Goal: Task Accomplishment & Management: Manage account settings

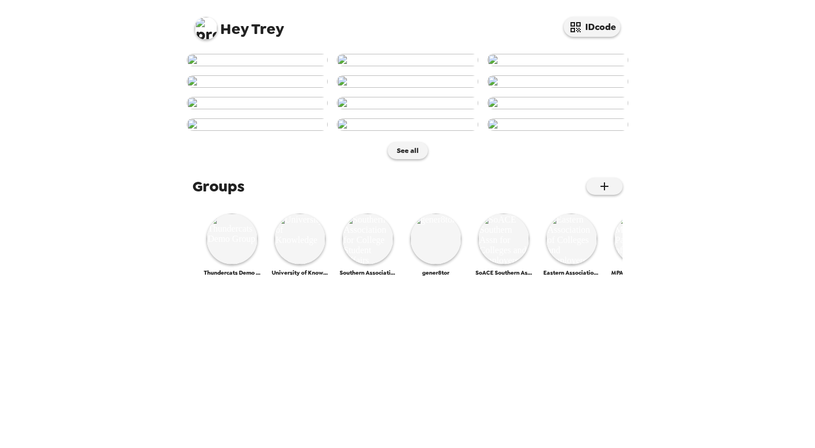
click at [216, 30] on img at bounding box center [206, 28] width 23 height 23
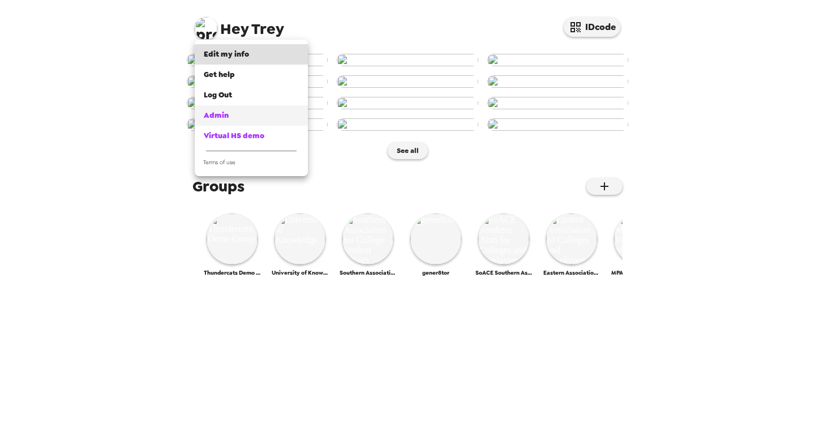
click at [233, 113] on div "Admin" at bounding box center [251, 115] width 95 height 11
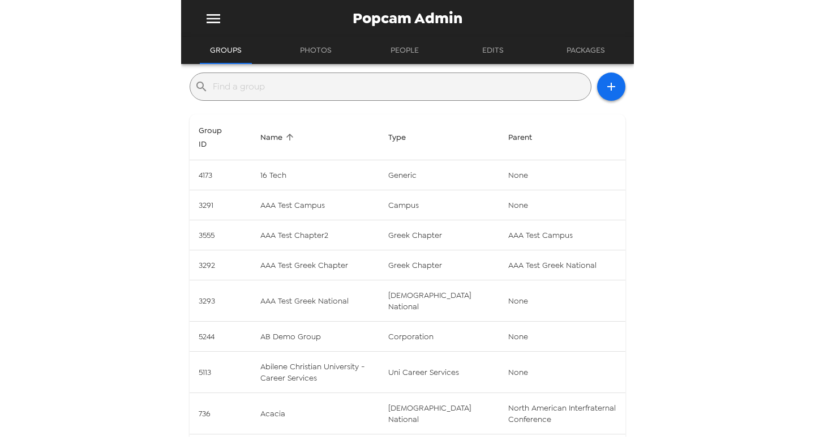
click at [437, 91] on input "text" at bounding box center [400, 87] width 374 height 18
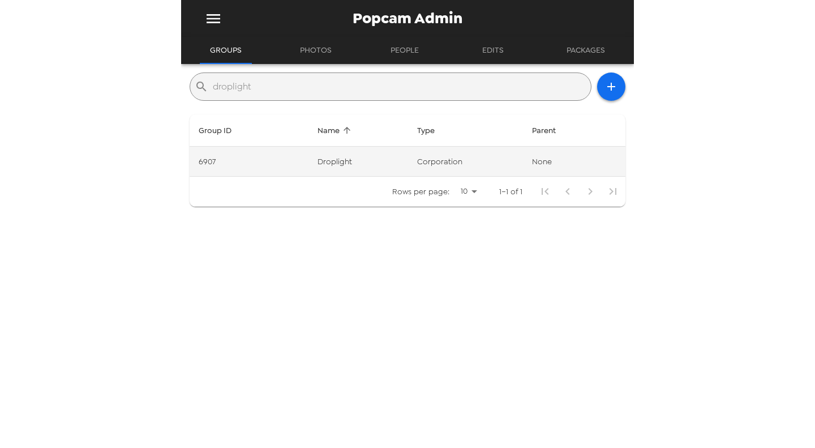
type input "droplight"
click at [368, 160] on td "Droplight" at bounding box center [358, 162] width 100 height 30
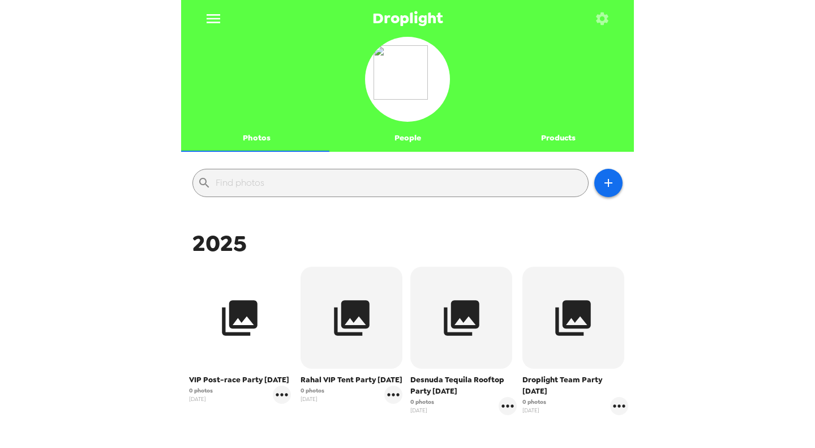
scroll to position [241, 0]
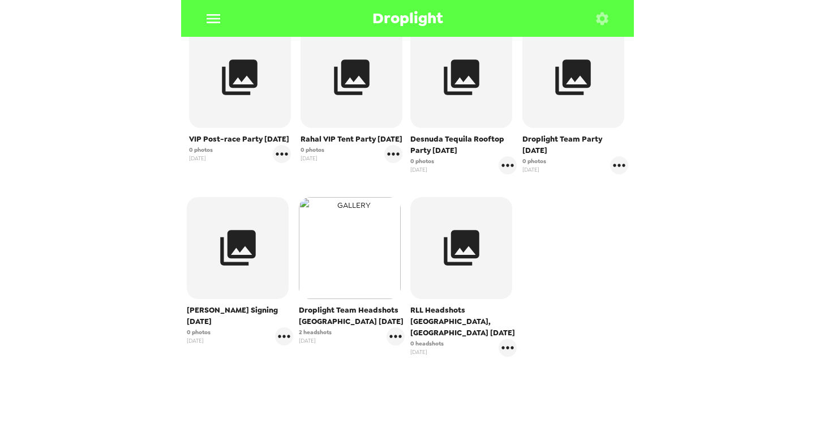
click at [346, 237] on img "button" at bounding box center [350, 248] width 102 height 102
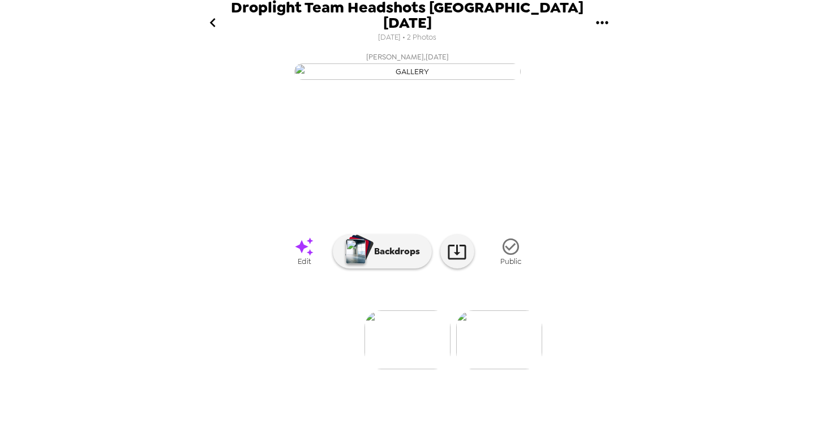
scroll to position [50, 0]
click at [511, 369] on img at bounding box center [499, 339] width 86 height 59
click at [210, 15] on icon "go back" at bounding box center [213, 23] width 18 height 18
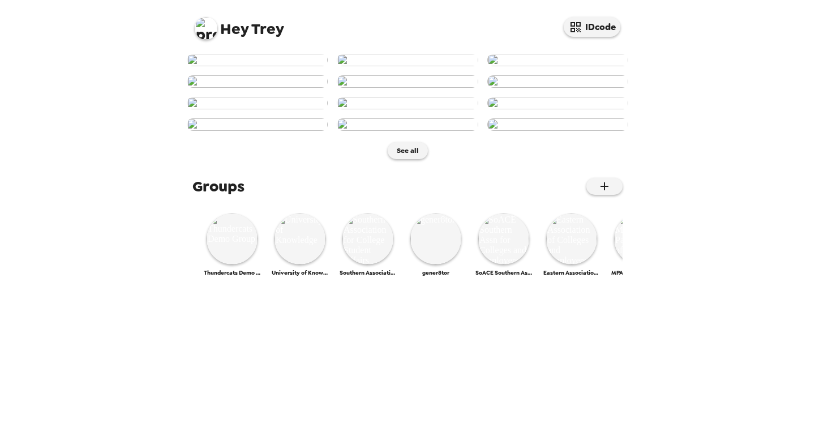
click at [206, 32] on img at bounding box center [206, 28] width 23 height 23
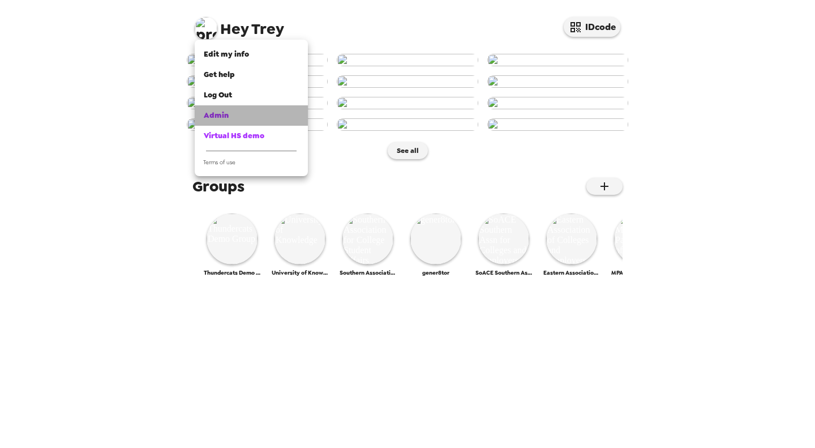
click at [238, 119] on div "Admin" at bounding box center [251, 115] width 95 height 11
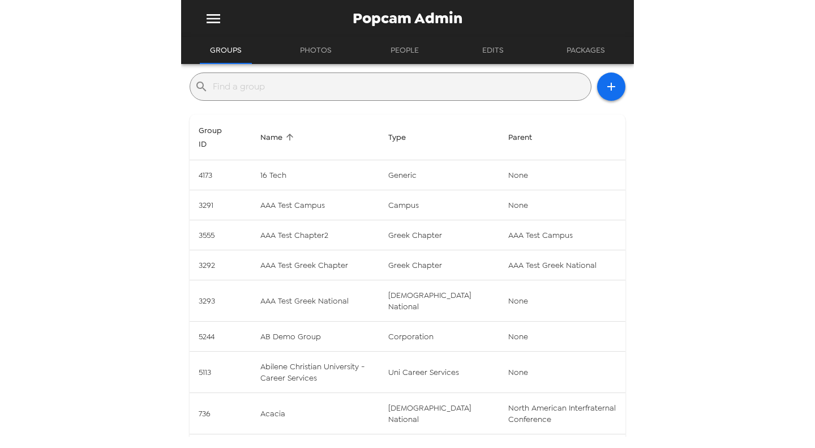
click at [278, 89] on input "text" at bounding box center [400, 87] width 374 height 18
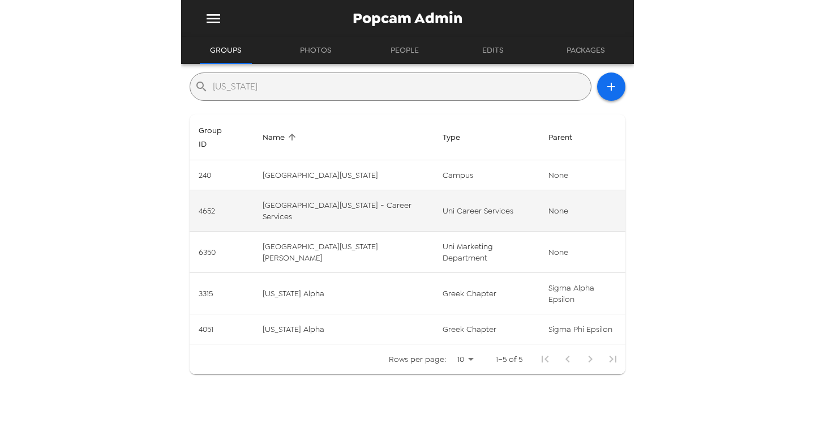
type input "wyoming"
click at [392, 209] on td "University of Wyoming - Career Services" at bounding box center [344, 210] width 180 height 41
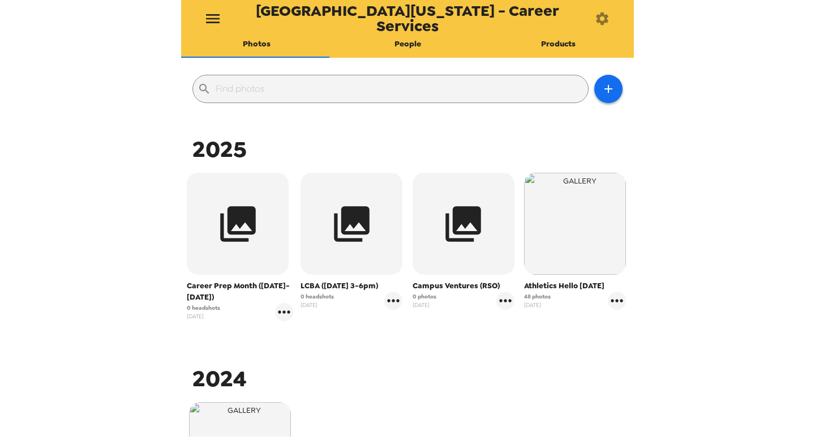
scroll to position [95, 0]
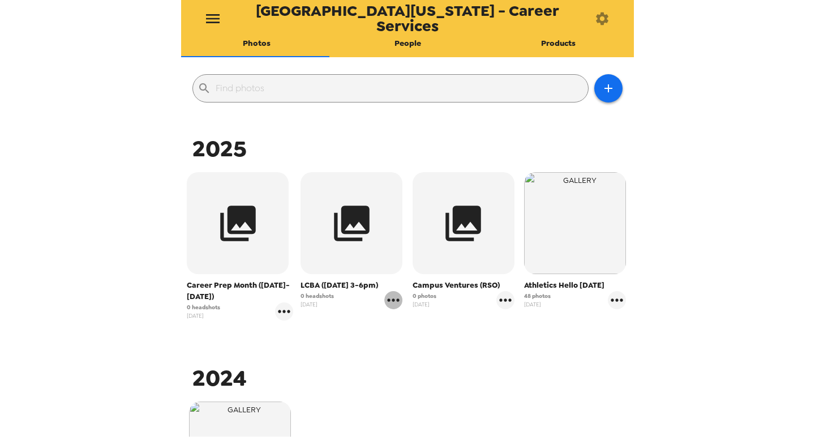
click at [397, 302] on icon "gallery menu" at bounding box center [393, 300] width 18 height 18
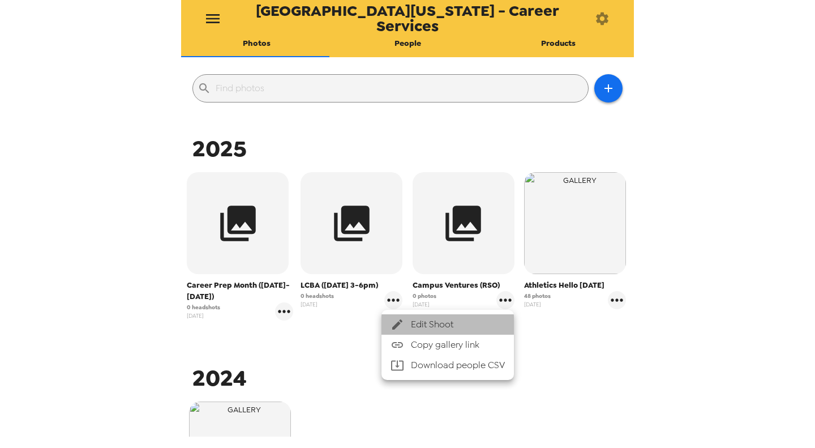
click at [392, 323] on icon at bounding box center [398, 325] width 14 height 14
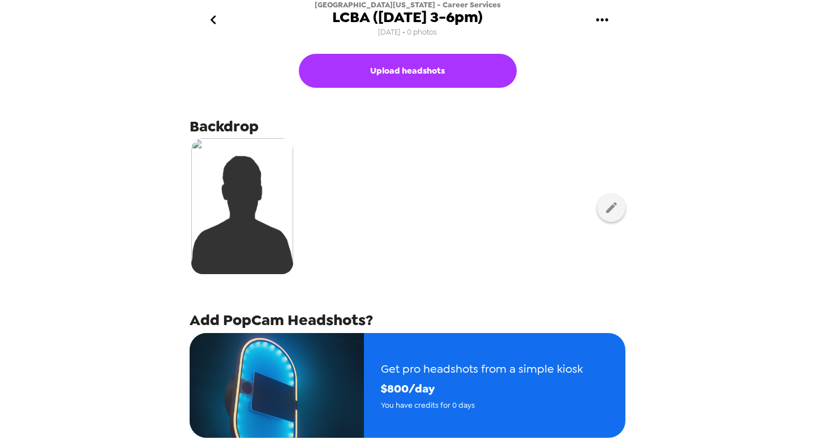
scroll to position [162, 0]
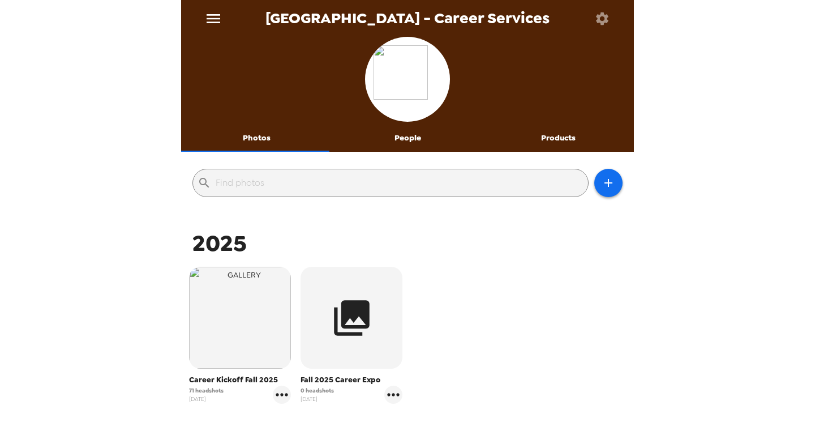
scroll to position [144, 0]
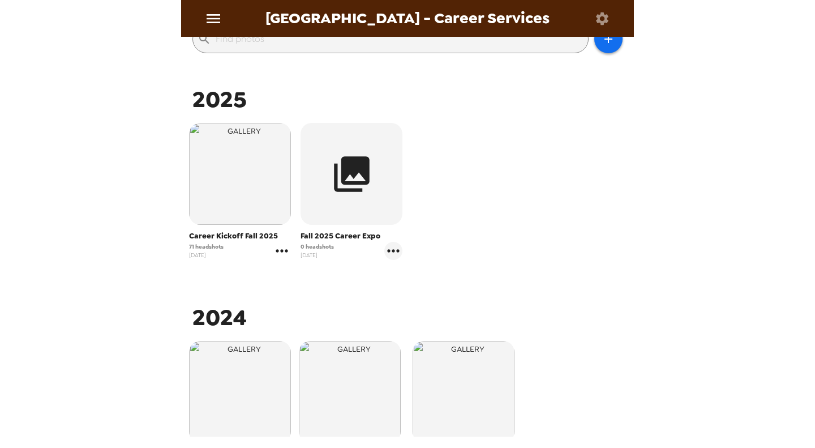
click at [281, 248] on icon "gallery menu" at bounding box center [282, 251] width 18 height 18
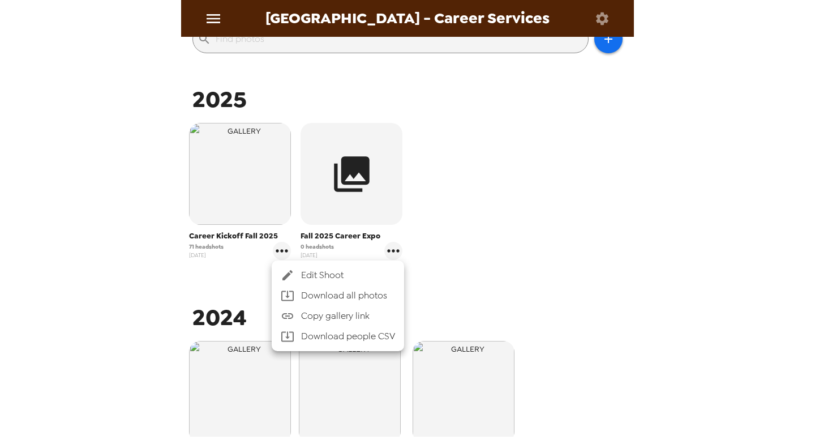
click at [306, 271] on span "Edit Shoot" at bounding box center [348, 275] width 94 height 14
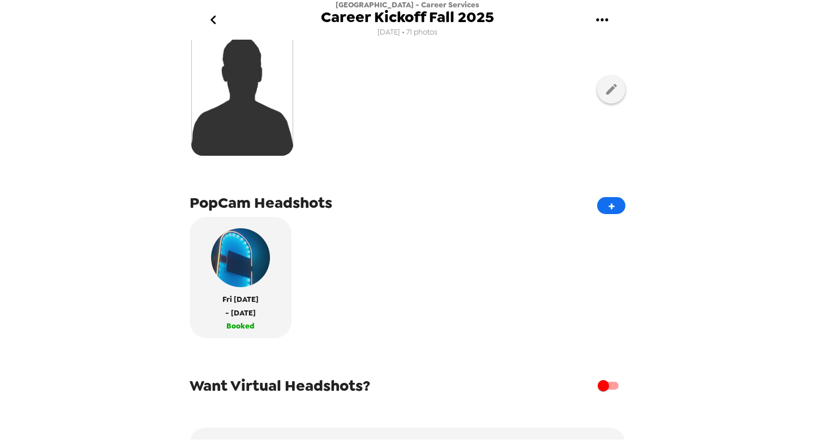
scroll to position [243, 0]
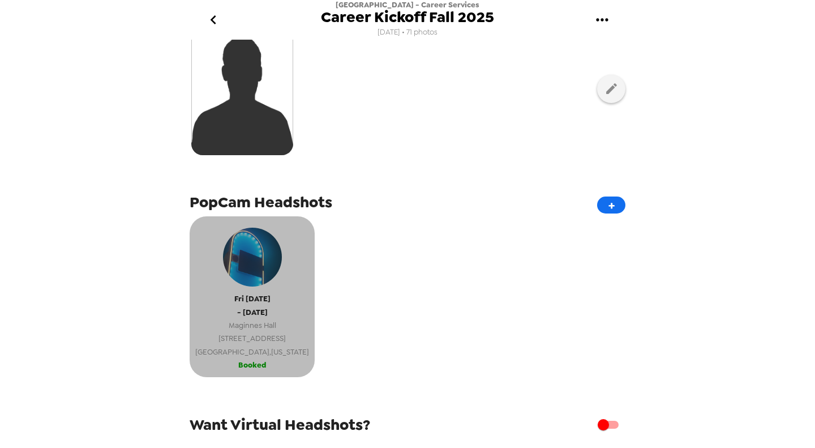
click at [246, 345] on span "9 West Packer Avenue" at bounding box center [252, 338] width 114 height 13
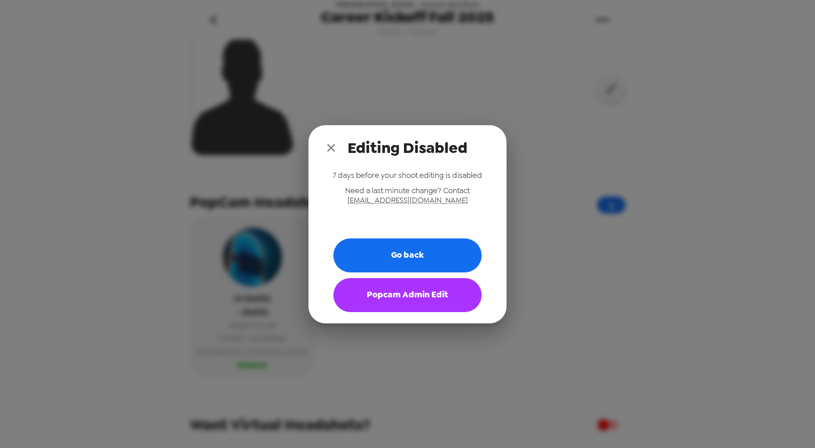
click at [385, 304] on button "Popcam Admin Edit" at bounding box center [407, 295] width 148 height 34
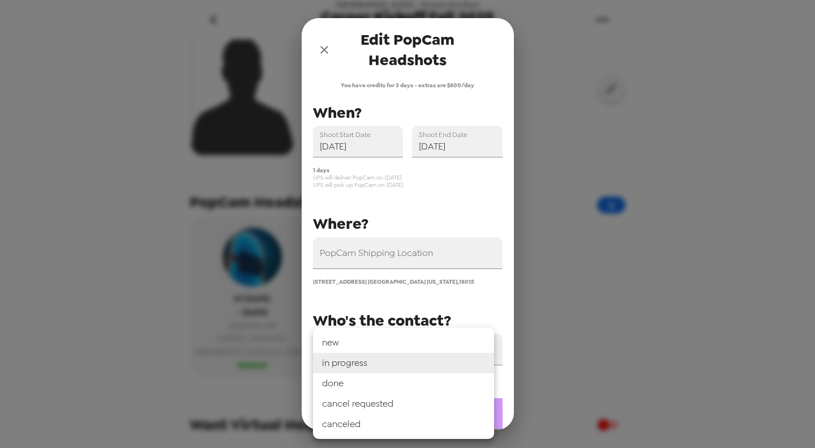
click at [382, 402] on body "Lehigh University - Career Services Career Kickoff Fall 2025 7/25/25 • 71 photo…" at bounding box center [407, 224] width 815 height 448
click at [388, 384] on li "done" at bounding box center [403, 383] width 181 height 20
type input "done"
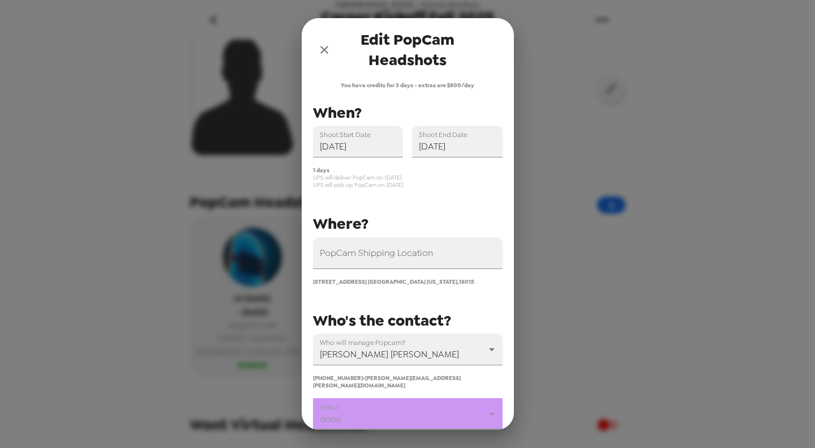
scroll to position [94, 0]
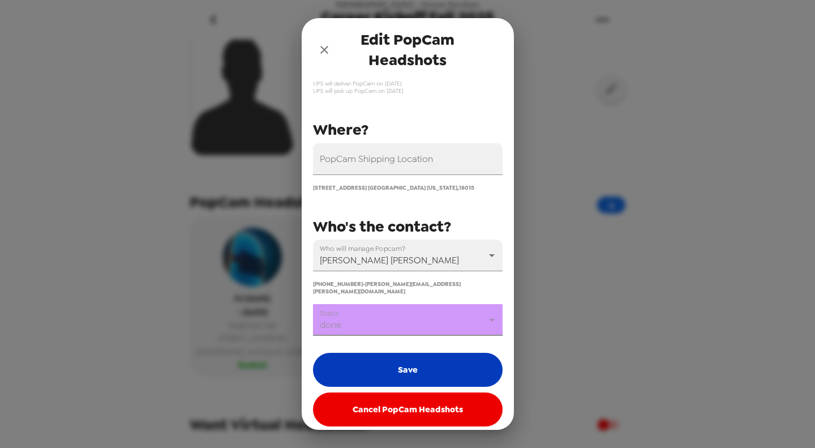
click at [400, 374] on button "Save" at bounding box center [408, 370] width 190 height 34
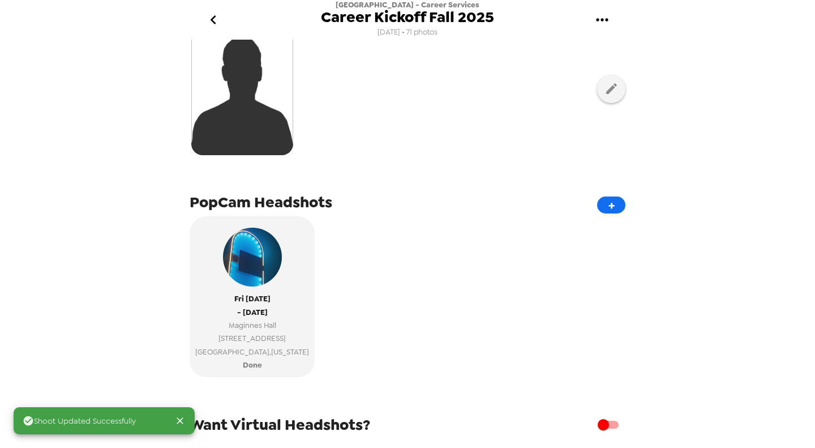
click at [221, 36] on button "go back" at bounding box center [213, 20] width 37 height 37
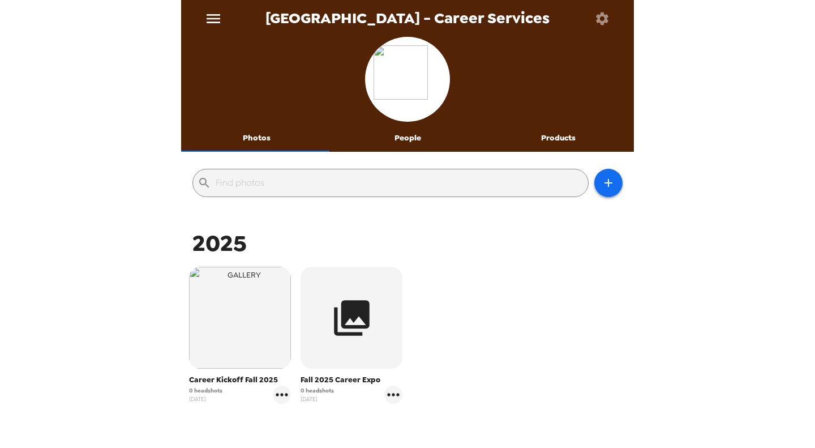
scroll to position [130, 0]
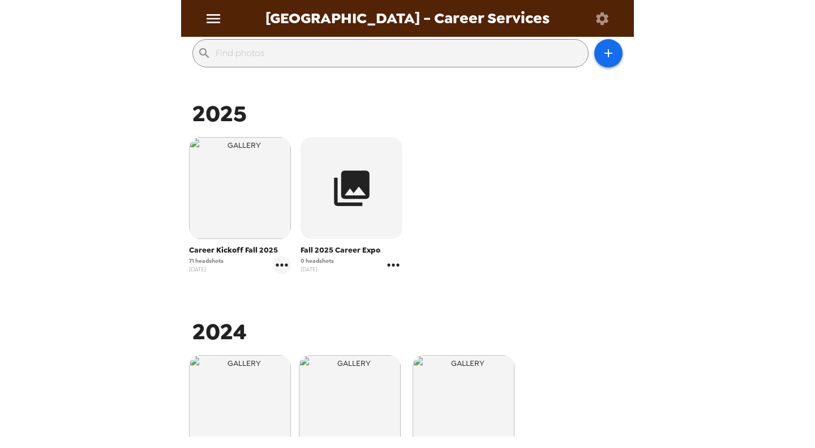
click at [393, 262] on icon "gallery menu" at bounding box center [393, 265] width 18 height 18
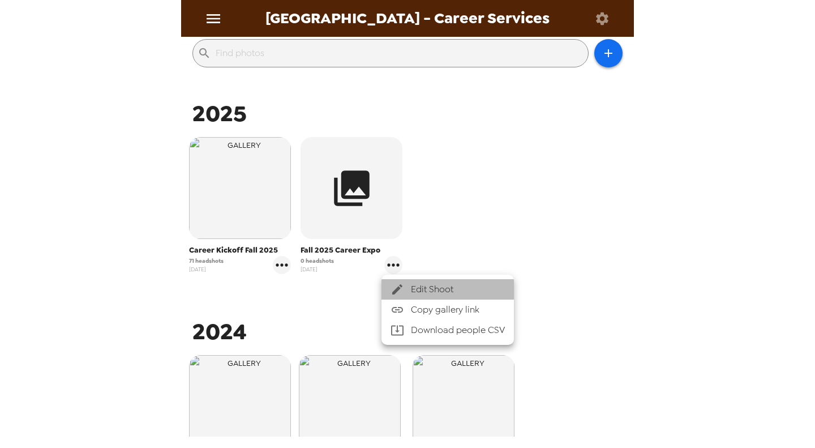
click at [426, 286] on span "Edit Shoot" at bounding box center [458, 289] width 94 height 14
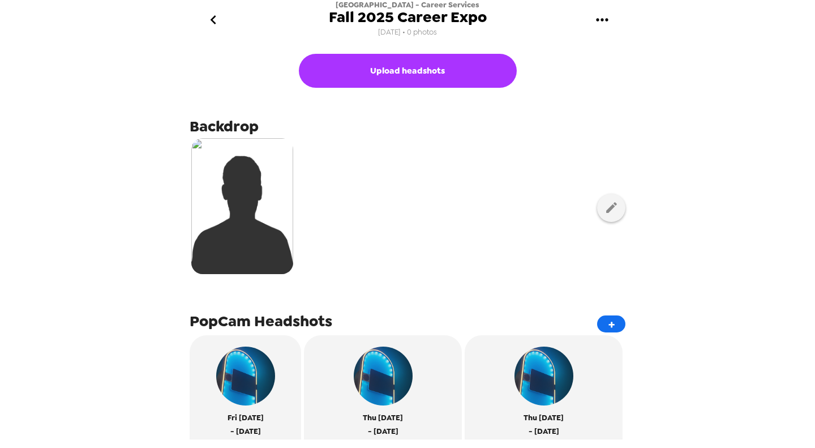
scroll to position [122, 0]
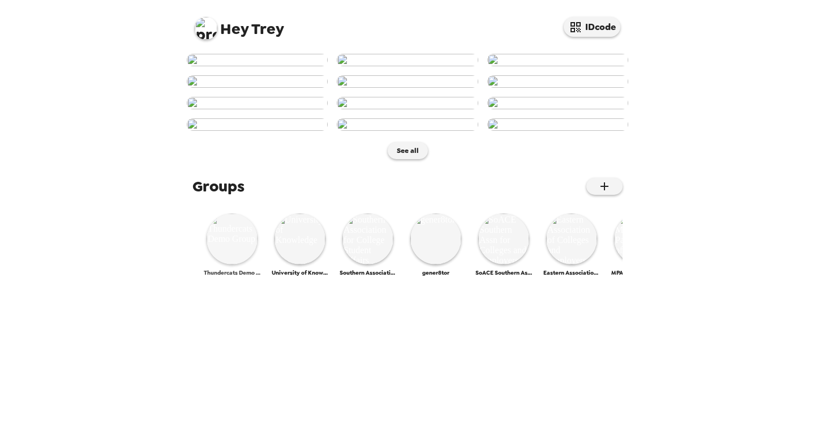
scroll to position [499, 0]
click at [235, 264] on img at bounding box center [232, 238] width 51 height 51
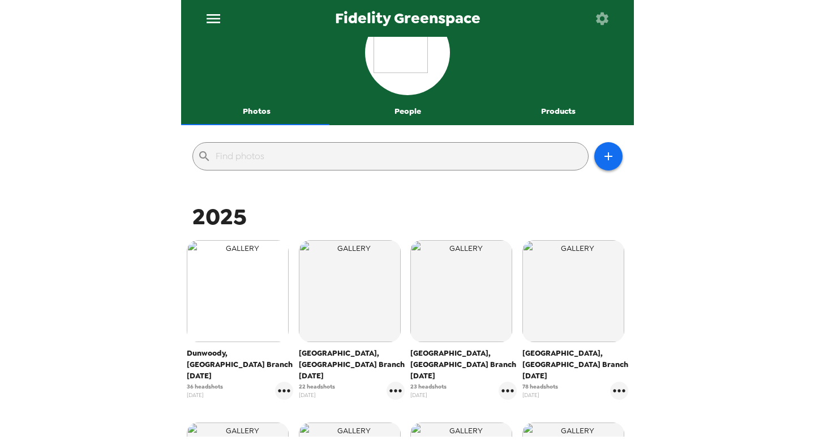
scroll to position [57, 0]
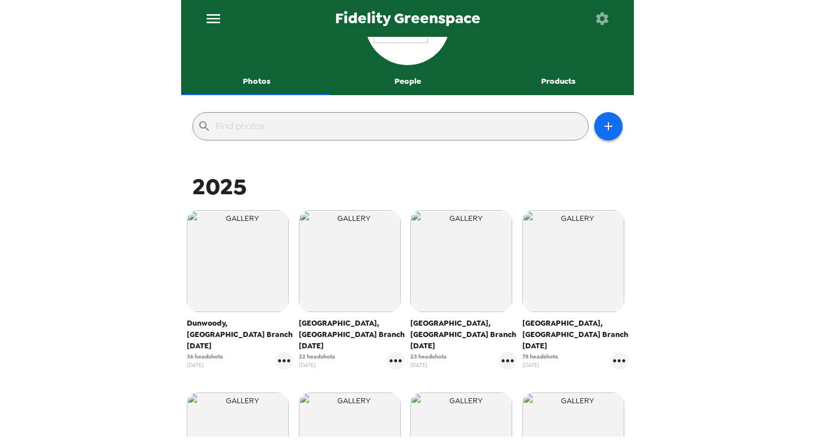
drag, startPoint x: 73, startPoint y: 270, endPoint x: 122, endPoint y: 277, distance: 49.2
click at [73, 270] on div "Fidelity Greenspace Photos People Products ​ [STREET_ADDRESS] Branch [DATE] 36 …" at bounding box center [407, 224] width 815 height 448
click at [611, 352] on icon "gallery menu" at bounding box center [619, 361] width 18 height 18
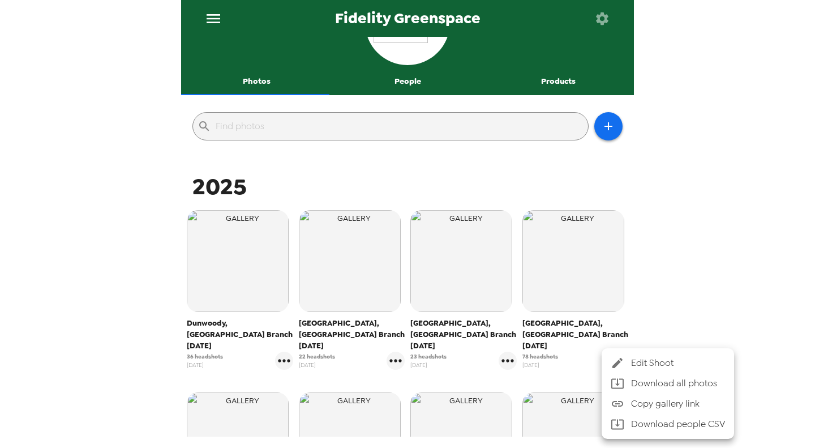
click at [615, 355] on li "Edit Shoot" at bounding box center [668, 363] width 132 height 20
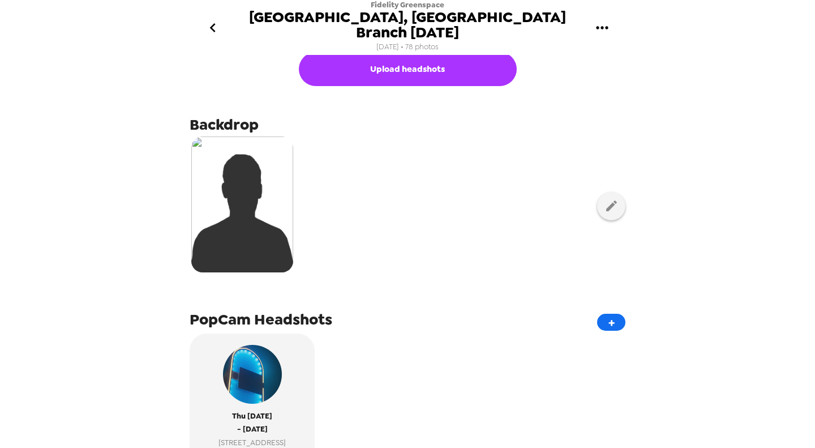
scroll to position [226, 0]
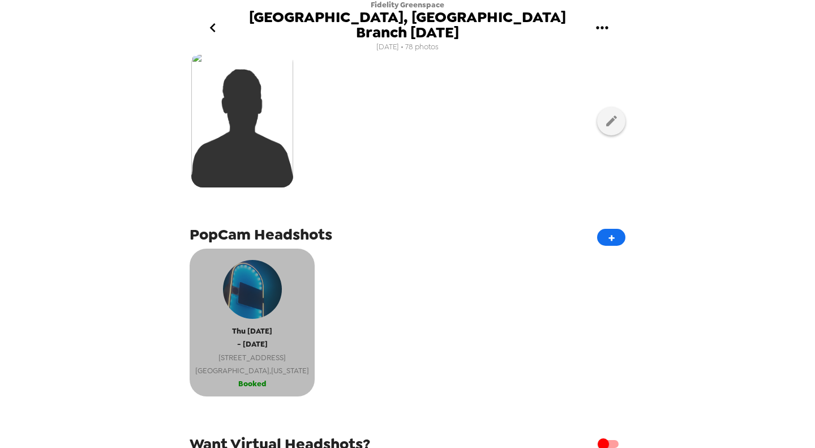
click at [263, 351] on span "[STREET_ADDRESS]" at bounding box center [252, 357] width 114 height 13
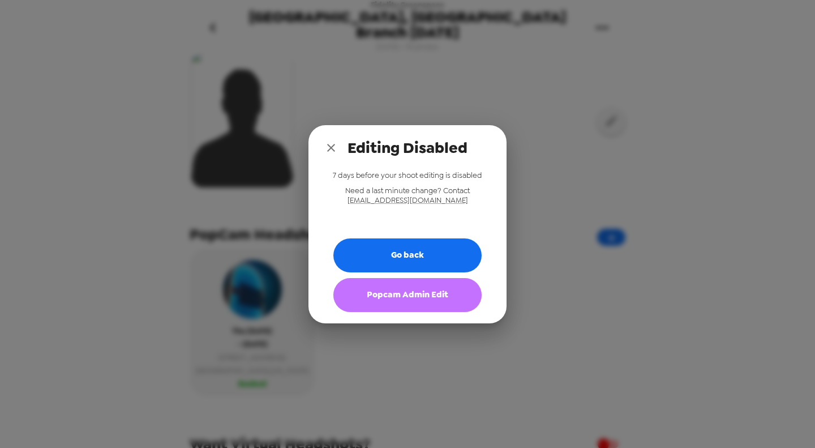
click at [444, 295] on button "Popcam Admin Edit" at bounding box center [407, 295] width 148 height 34
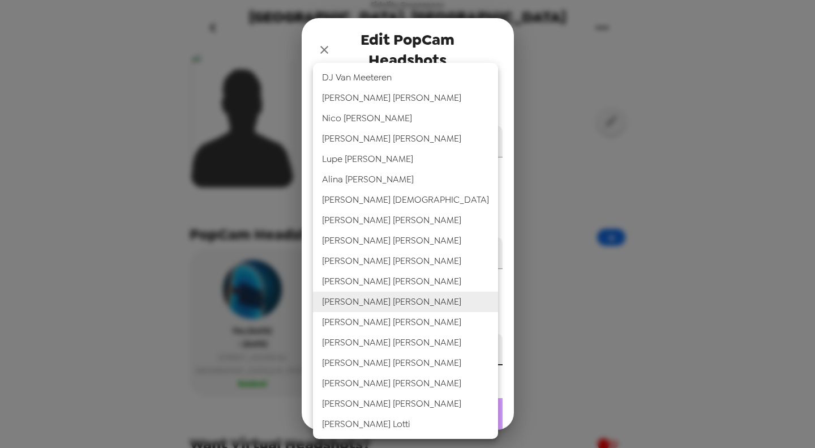
click at [414, 353] on body "Fidelity [GEOGRAPHIC_DATA], [GEOGRAPHIC_DATA] Branch [DATE] [DATE] • 78 photos …" at bounding box center [407, 224] width 815 height 448
click at [388, 36] on div at bounding box center [407, 224] width 815 height 448
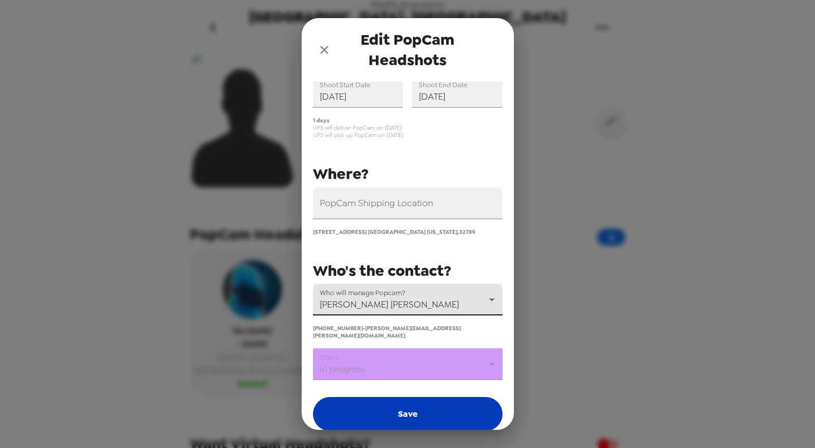
scroll to position [94, 0]
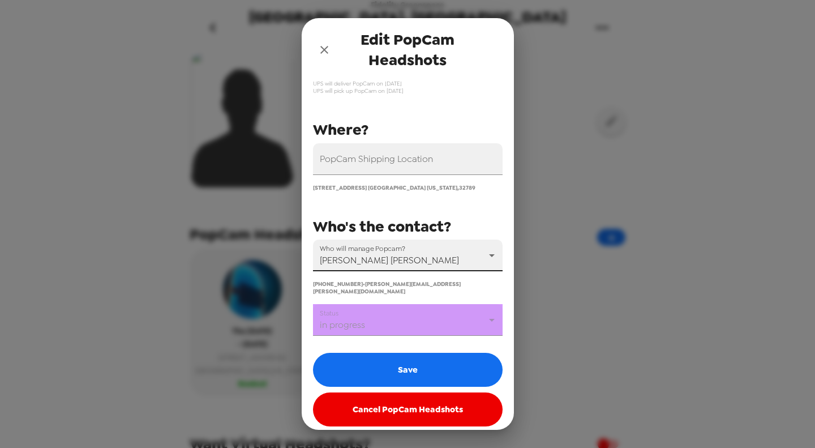
click at [433, 310] on body "Fidelity [GEOGRAPHIC_DATA], [GEOGRAPHIC_DATA] Branch [DATE] [DATE] • 78 photos …" at bounding box center [407, 224] width 815 height 448
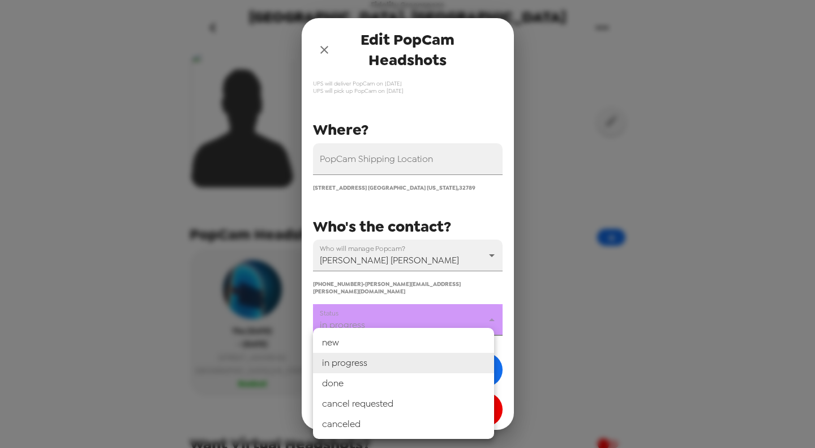
click at [409, 379] on li "done" at bounding box center [403, 383] width 181 height 20
type input "done"
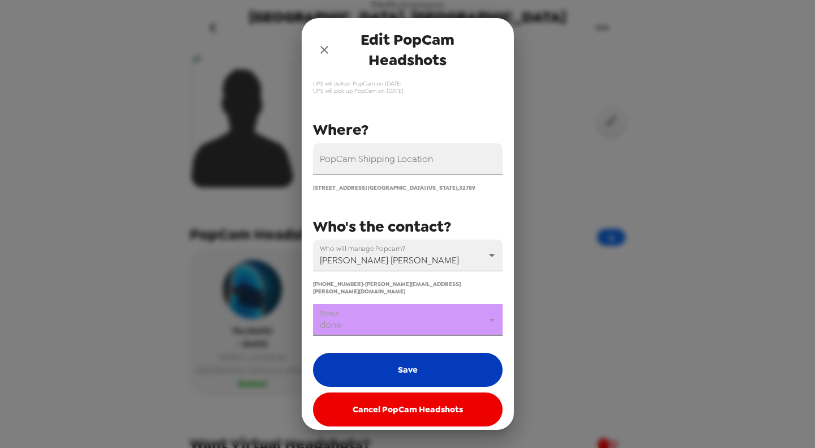
click at [413, 371] on button "Save" at bounding box center [408, 370] width 190 height 34
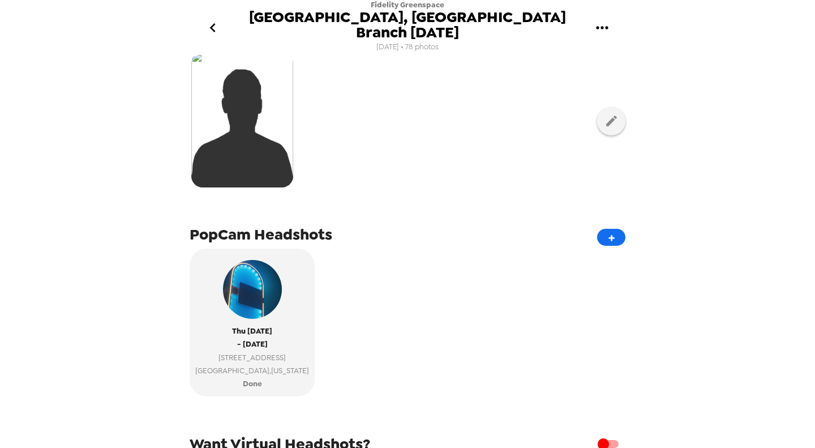
drag, startPoint x: 29, startPoint y: 190, endPoint x: 211, endPoint y: 153, distance: 184.7
click at [36, 185] on div "Fidelity [GEOGRAPHIC_DATA], [GEOGRAPHIC_DATA] Branch [DATE] [DATE] • 78 photos …" at bounding box center [407, 224] width 815 height 448
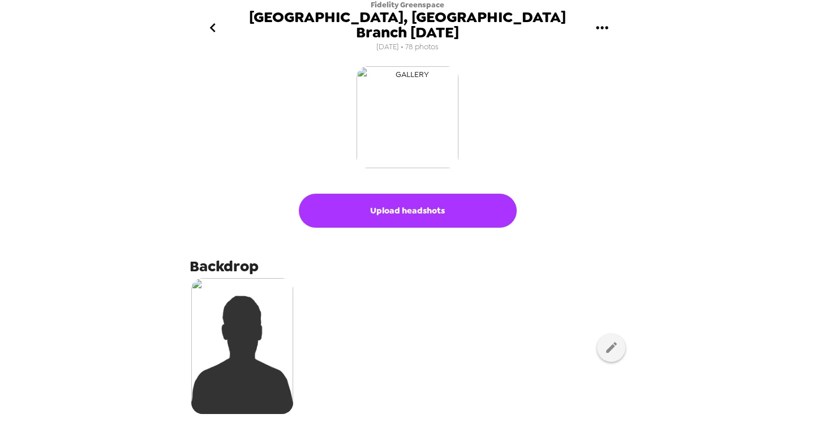
click at [419, 115] on img "button" at bounding box center [408, 117] width 102 height 102
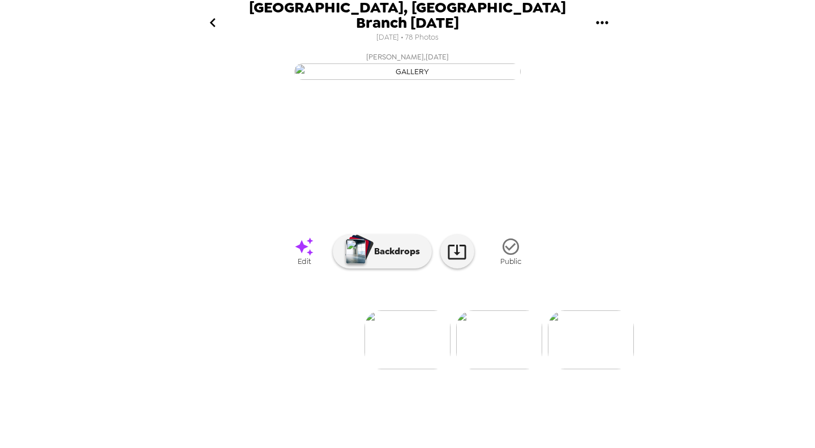
click at [189, 82] on button "[PERSON_NAME] , [DATE]" at bounding box center [407, 65] width 453 height 36
click at [211, 17] on icon "go back" at bounding box center [213, 23] width 18 height 18
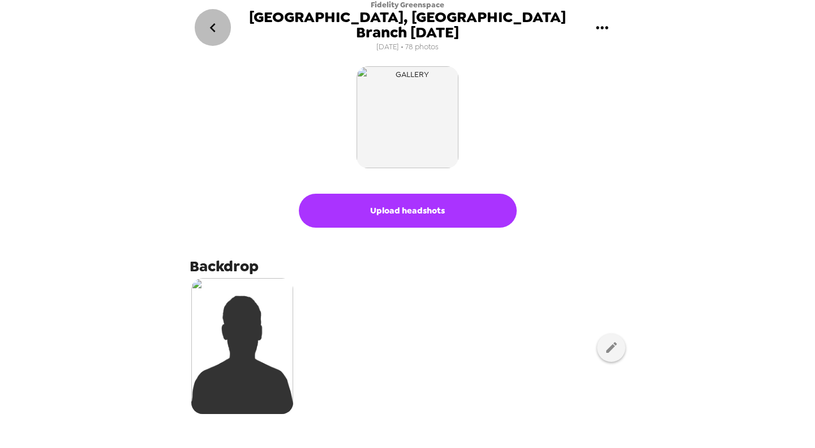
click at [218, 25] on icon "go back" at bounding box center [213, 28] width 18 height 18
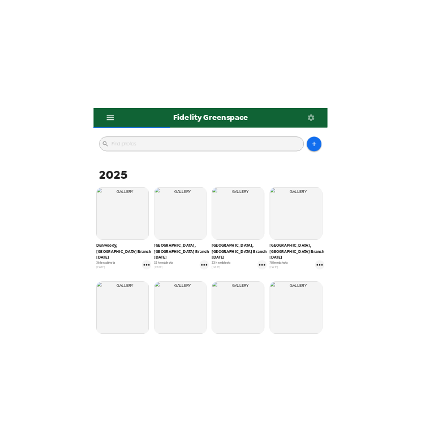
scroll to position [113, 0]
